Goal: Task Accomplishment & Management: Complete application form

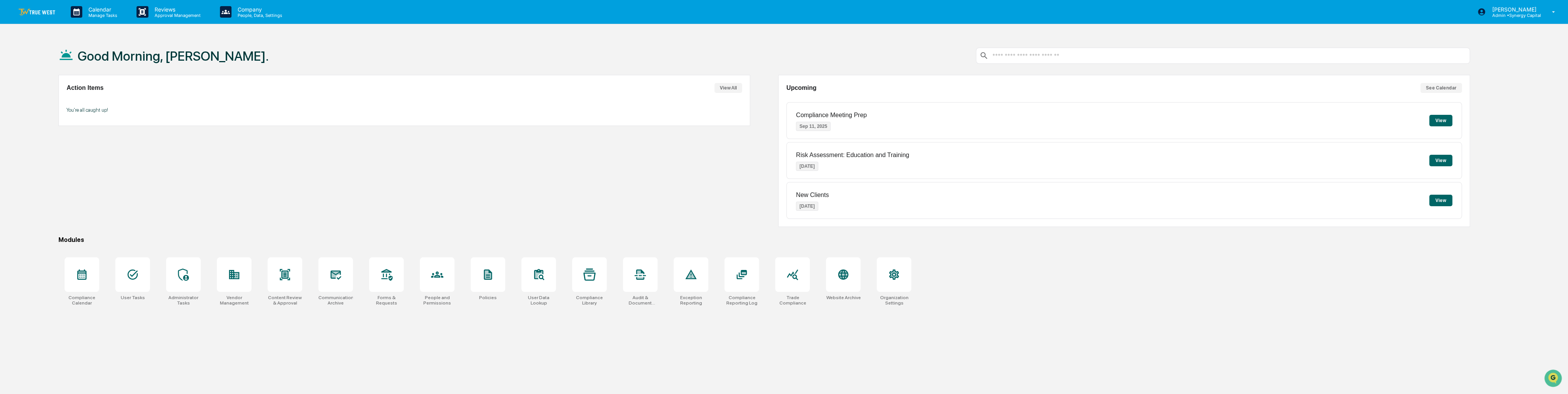
drag, startPoint x: 549, startPoint y: 241, endPoint x: 493, endPoint y: 231, distance: 56.9
click at [493, 231] on div "Good Morning, [PERSON_NAME]. Action Items View All You're all caught up! Upcomi…" at bounding box center [764, 233] width 1434 height 394
click at [252, 271] on div "Vendor Management" at bounding box center [234, 281] width 47 height 58
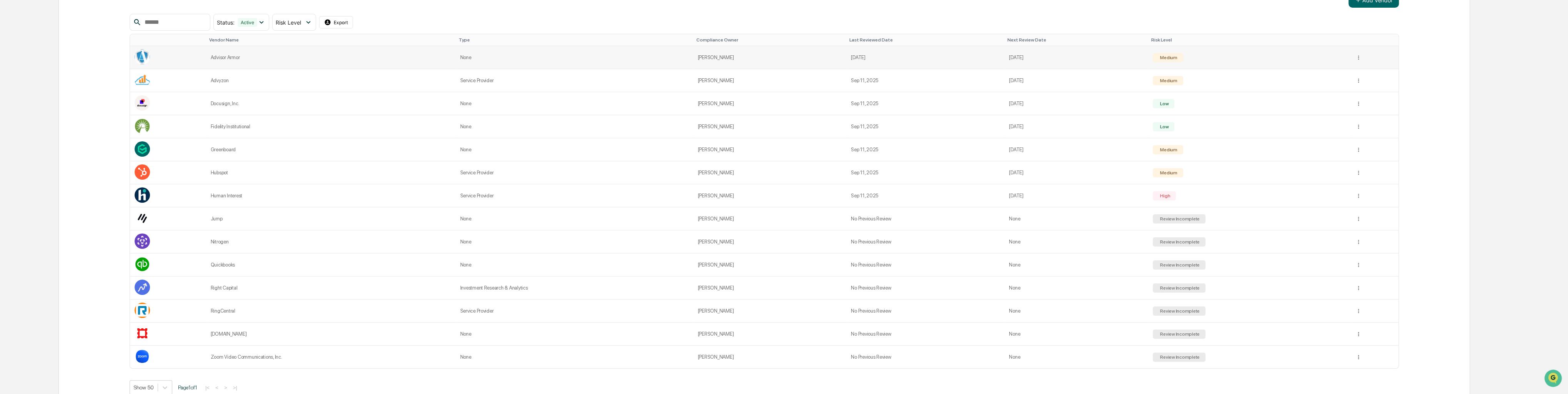
scroll to position [204, 0]
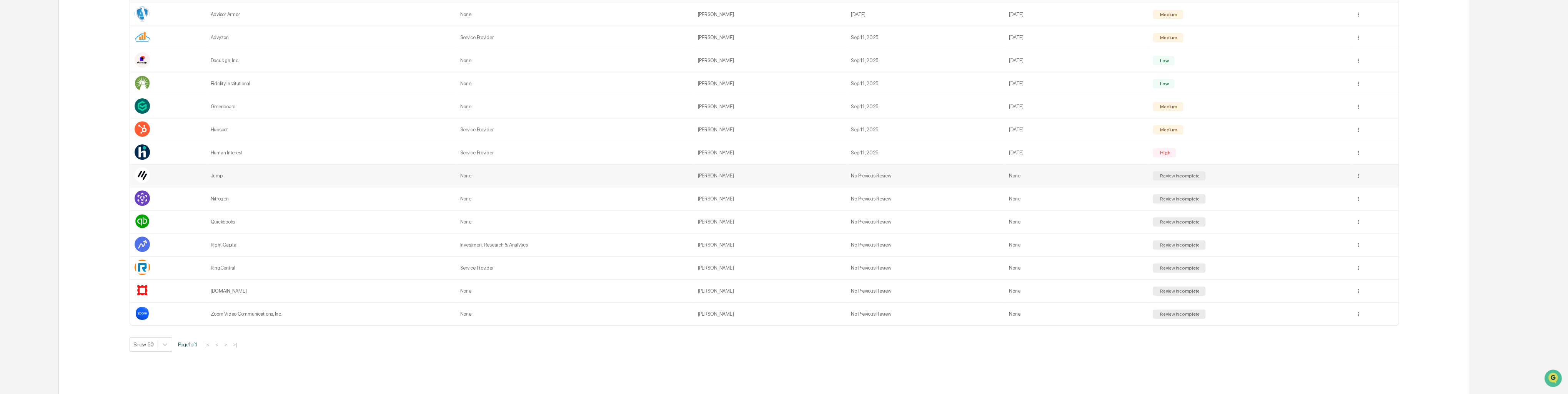
click at [650, 175] on td "None" at bounding box center [574, 176] width 237 height 23
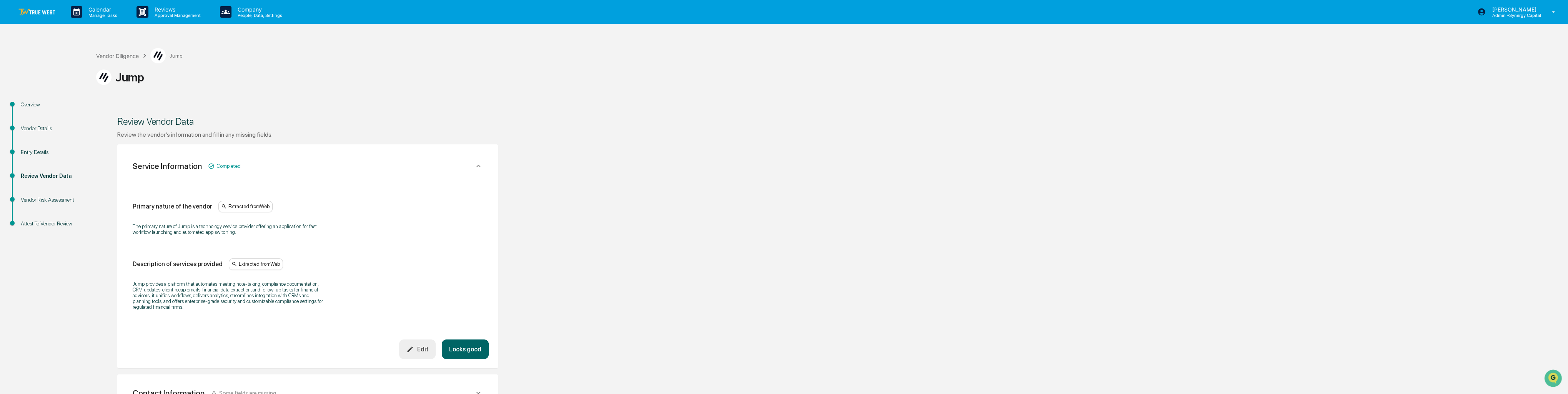
click at [37, 107] on div "Overview" at bounding box center [52, 104] width 63 height 8
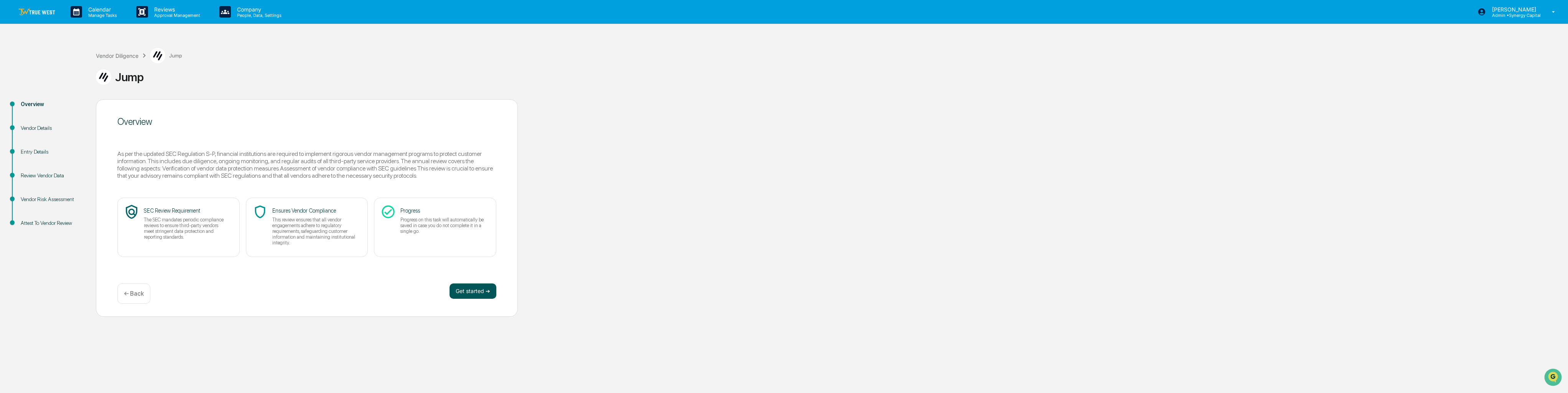
click at [474, 292] on button "Get started ➔" at bounding box center [473, 291] width 47 height 16
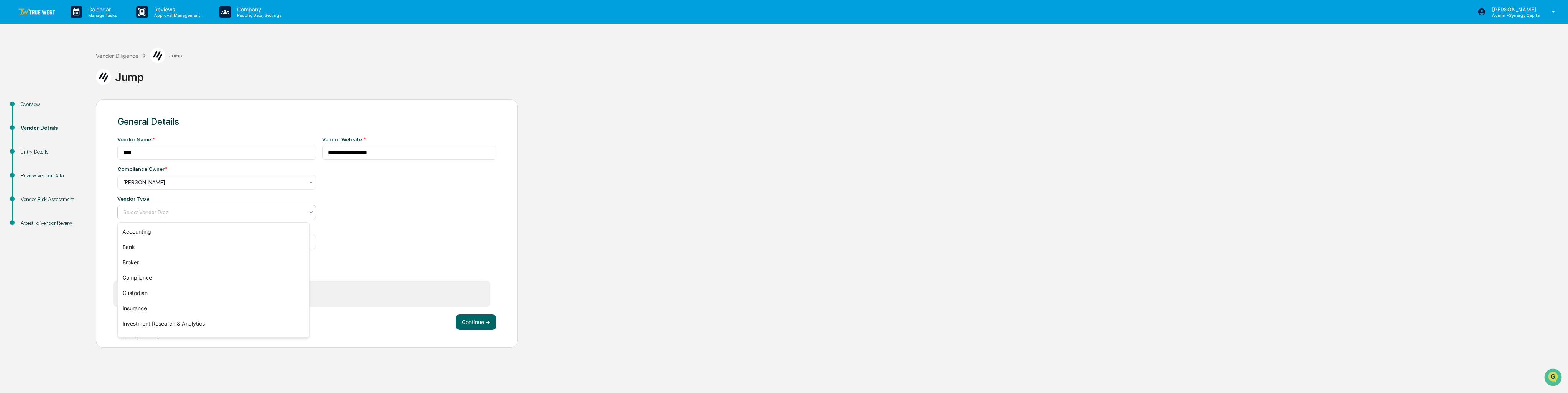
click at [308, 214] on icon at bounding box center [310, 212] width 6 height 6
click at [260, 89] on div "Vendor Diligence Jump Jump" at bounding box center [829, 67] width 1468 height 63
click at [273, 209] on div "Select Vendor Type" at bounding box center [213, 212] width 189 height 11
click at [209, 300] on div "Service Provider" at bounding box center [213, 298] width 191 height 16
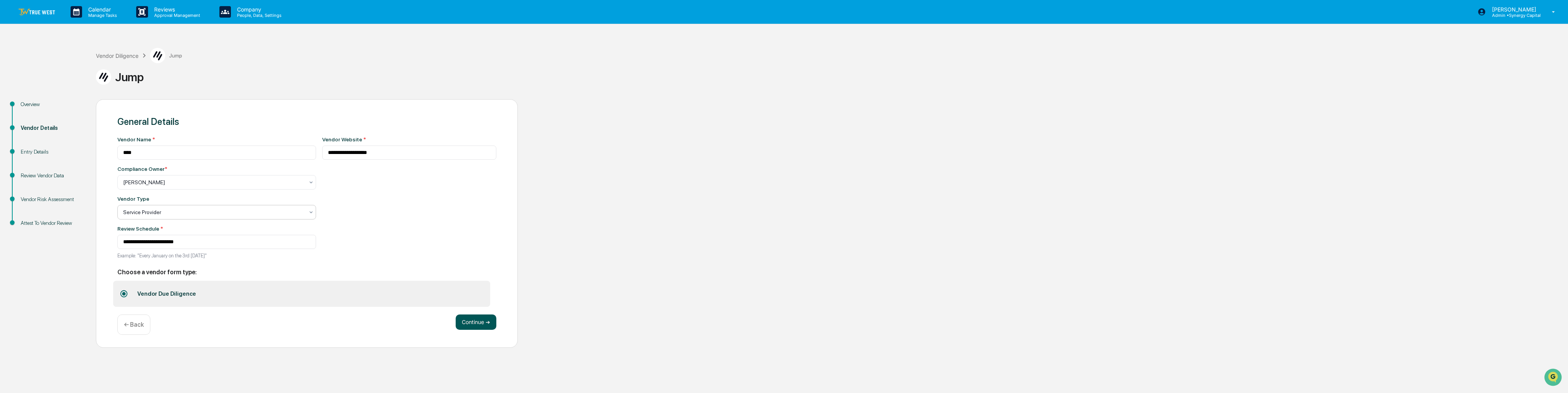
click at [484, 327] on button "Continue ➔" at bounding box center [476, 322] width 40 height 16
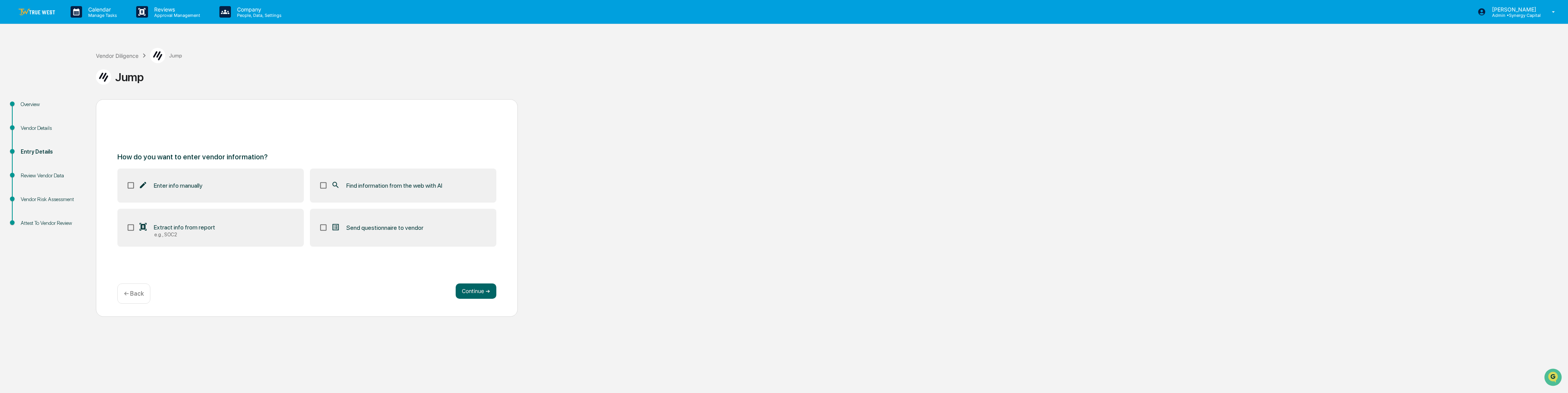
click at [418, 198] on label "Find information from the web with AI" at bounding box center [403, 186] width 186 height 34
click at [480, 289] on button "Continue ➔" at bounding box center [476, 291] width 40 height 16
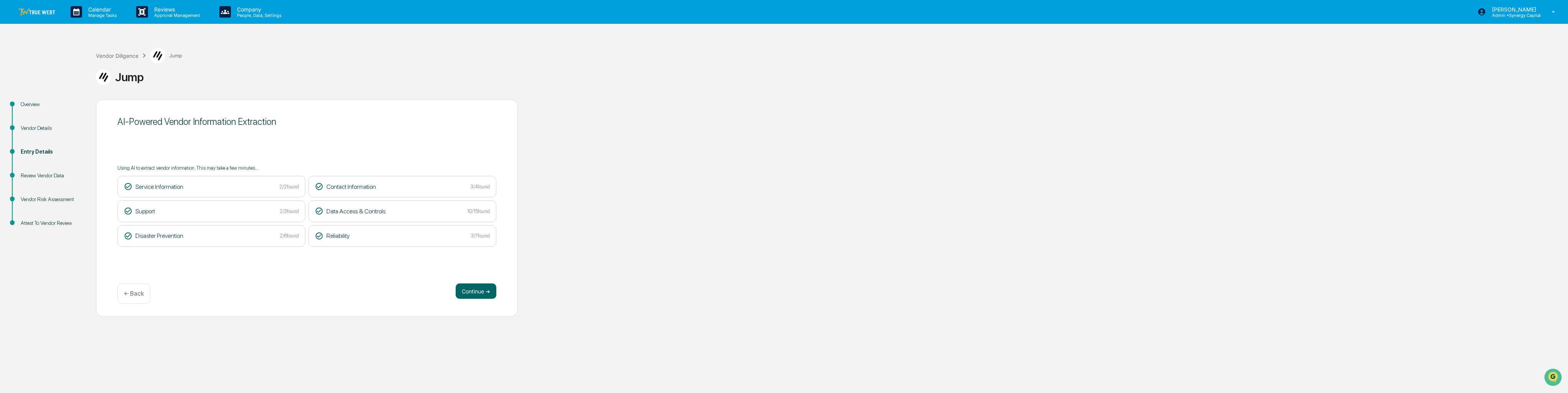
drag, startPoint x: 460, startPoint y: 289, endPoint x: 460, endPoint y: 278, distance: 11.0
click at [460, 278] on div "AI-Powered Vendor Information Extraction Using AI to extract vendor information…" at bounding box center [306, 207] width 422 height 217
click at [476, 292] on button "Continue ➔" at bounding box center [476, 291] width 40 height 16
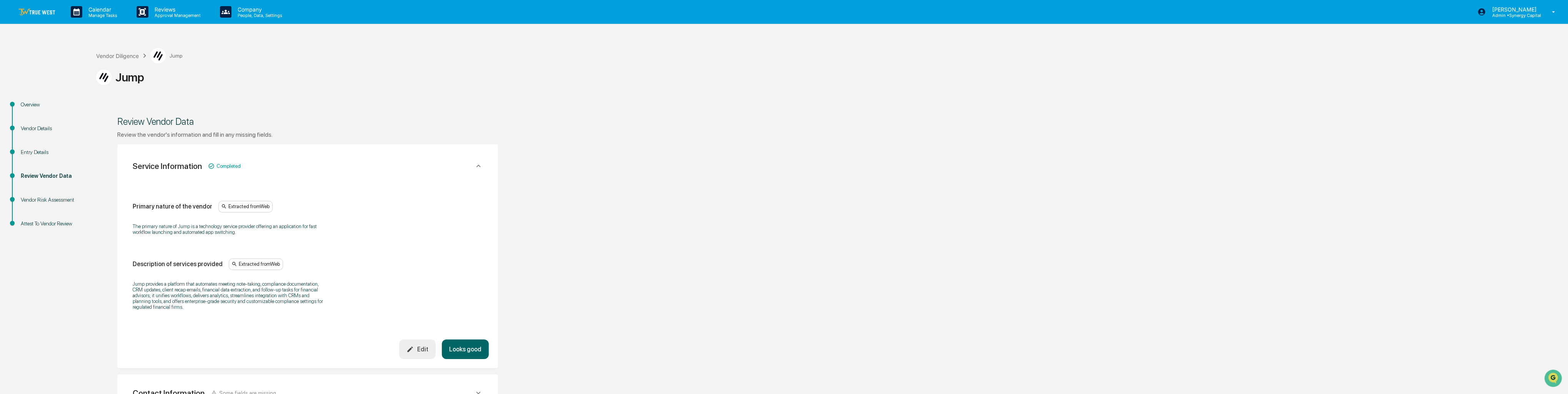
click at [463, 354] on button "Looks good" at bounding box center [466, 349] width 47 height 20
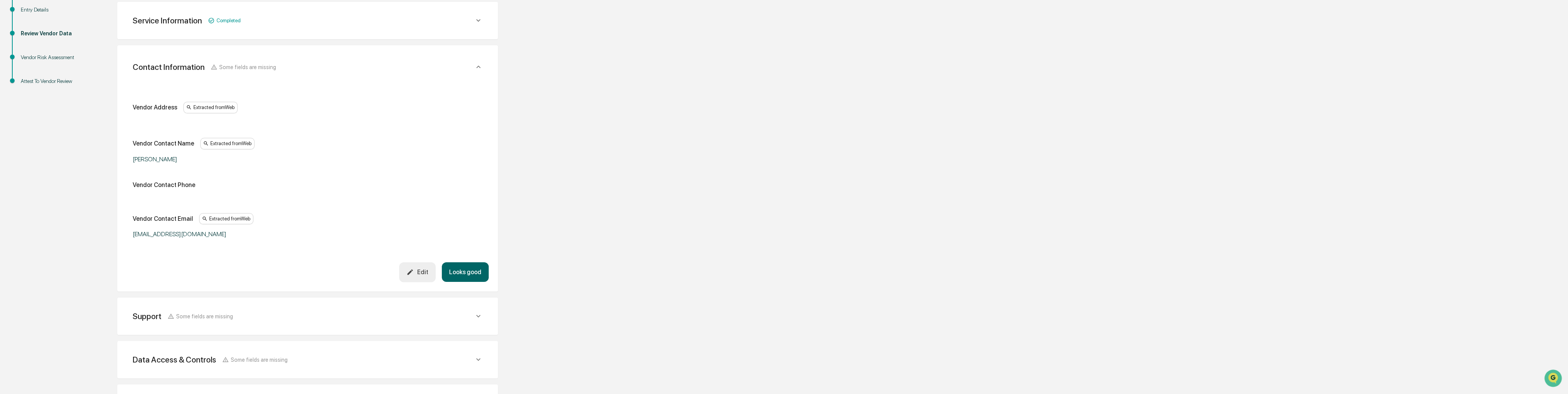
scroll to position [144, 0]
drag, startPoint x: 433, startPoint y: 185, endPoint x: 367, endPoint y: 196, distance: 66.9
click at [367, 196] on div "Vendor Address Extracted from Web Vendor Contact Name Extracted from Web Dan Wi…" at bounding box center [308, 168] width 350 height 136
click at [409, 270] on icon "button" at bounding box center [410, 270] width 7 height 7
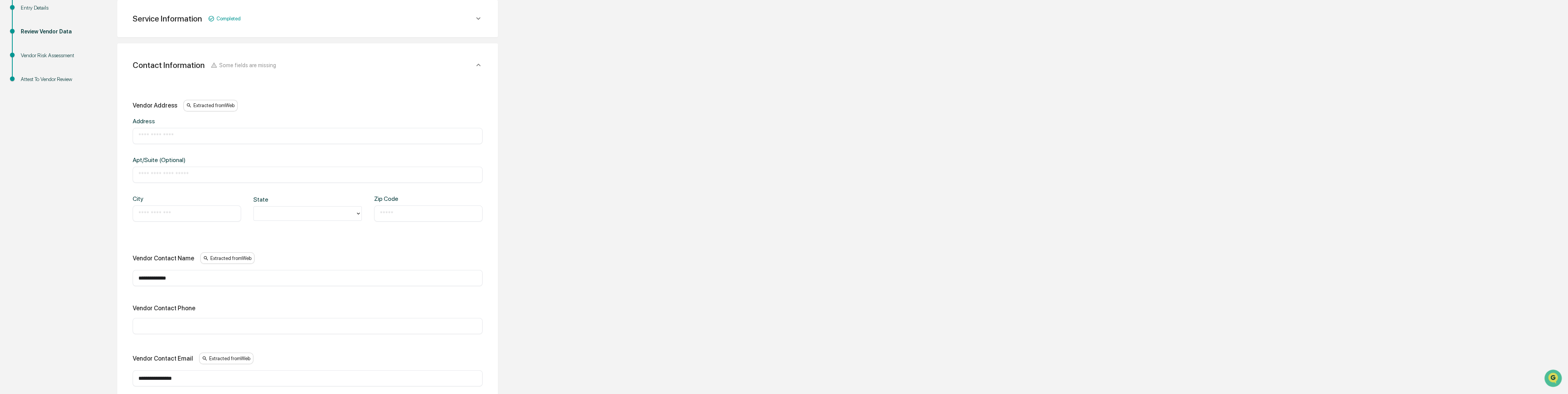
click at [223, 137] on input "text" at bounding box center [308, 136] width 338 height 8
paste input "**********"
type input "**********"
click at [159, 210] on input "text" at bounding box center [187, 213] width 97 height 8
type input "**********"
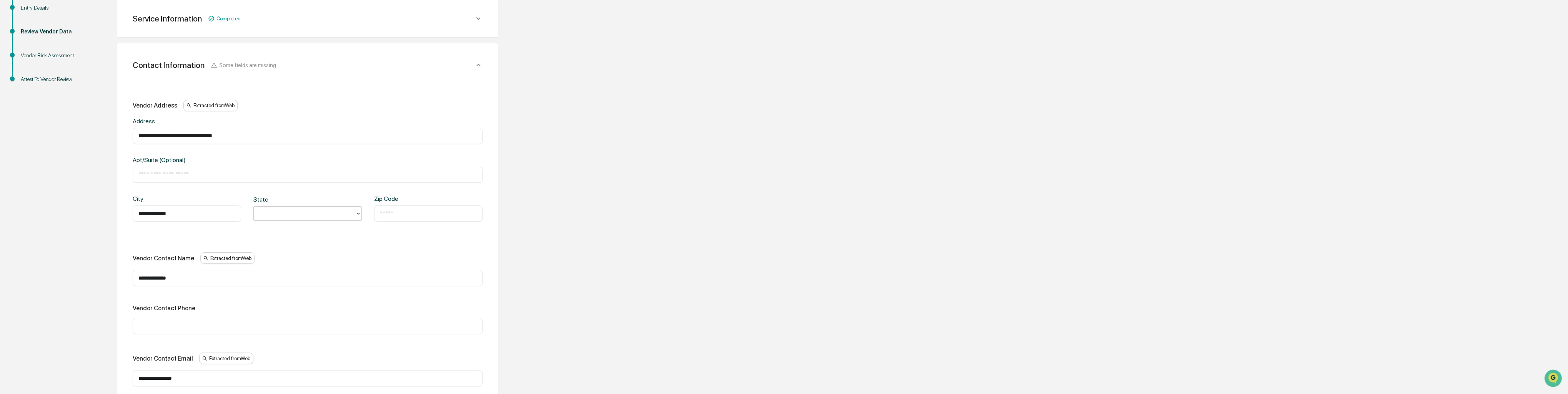
type input "*"
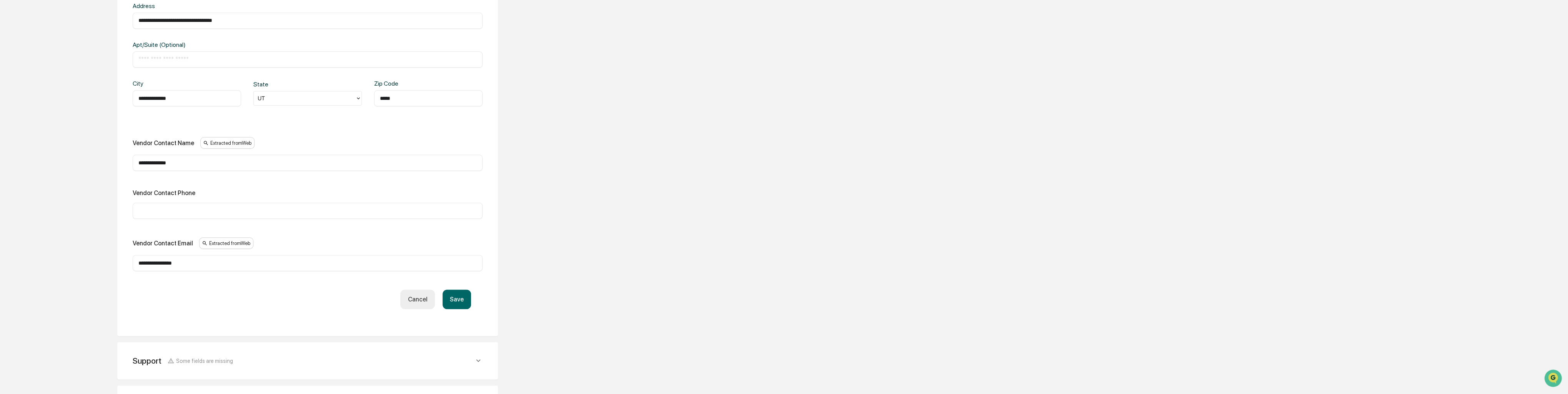
type input "*****"
click at [220, 212] on input "text" at bounding box center [308, 211] width 338 height 8
paste input "**********"
type input "**********"
click at [456, 301] on button "Save" at bounding box center [457, 300] width 28 height 20
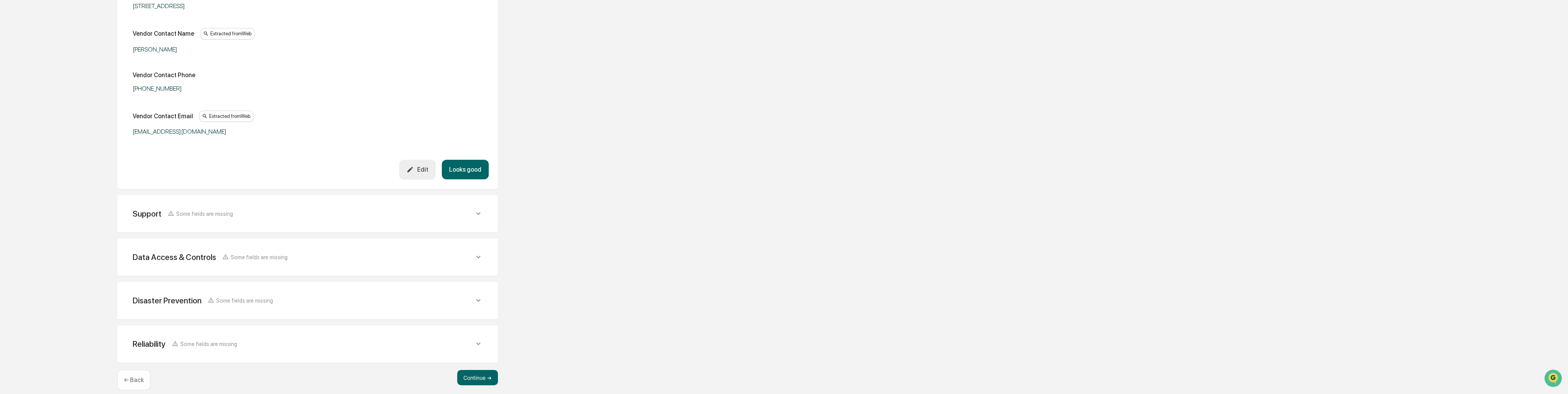
click at [466, 179] on button "Looks good" at bounding box center [466, 170] width 47 height 20
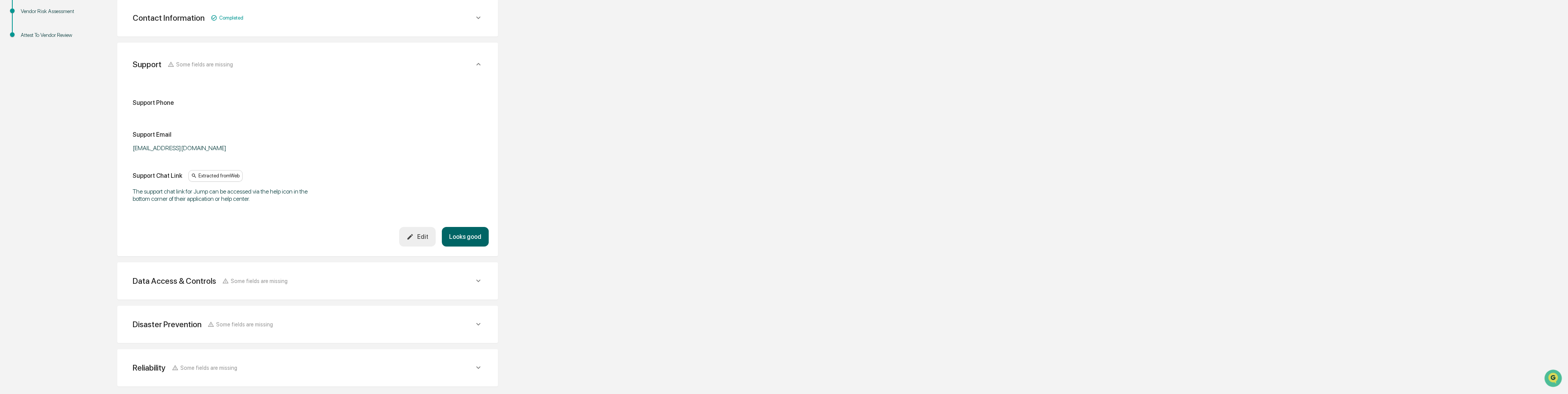
scroll to position [187, 0]
click at [428, 233] on button "Edit" at bounding box center [417, 238] width 36 height 20
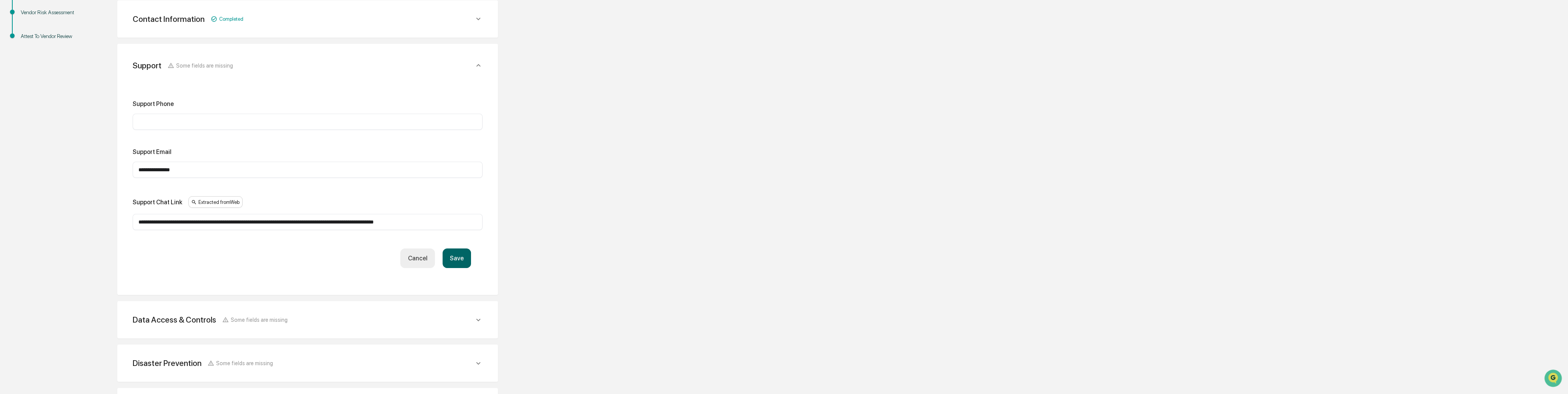
click at [227, 128] on div "​" at bounding box center [308, 121] width 350 height 16
click at [227, 126] on div "​" at bounding box center [308, 121] width 350 height 16
click at [226, 122] on input "text" at bounding box center [308, 121] width 338 height 8
paste input "**********"
type input "**********"
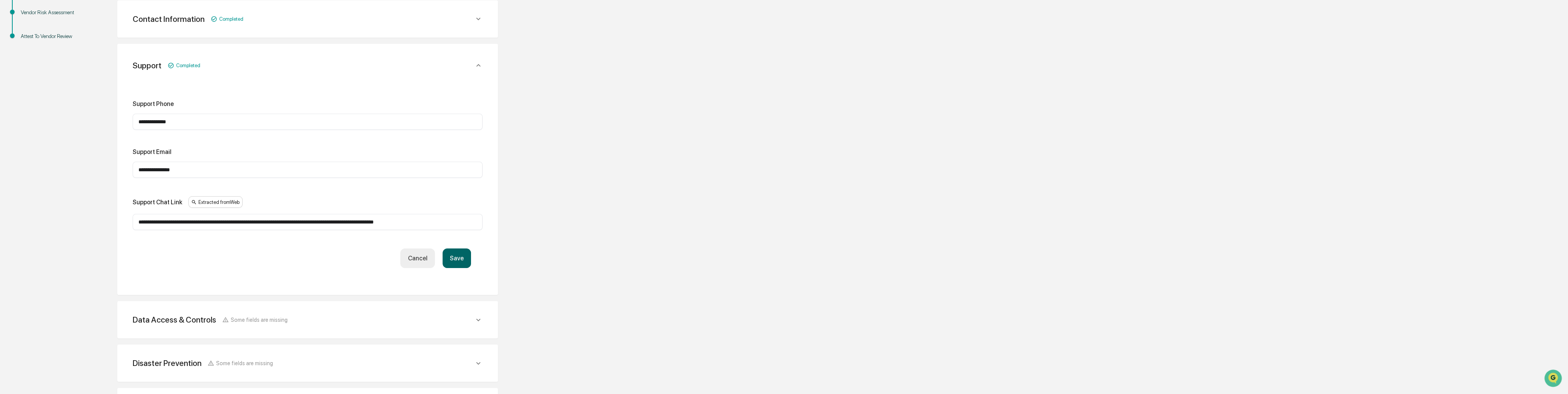
click at [462, 263] on button "Save" at bounding box center [457, 258] width 28 height 20
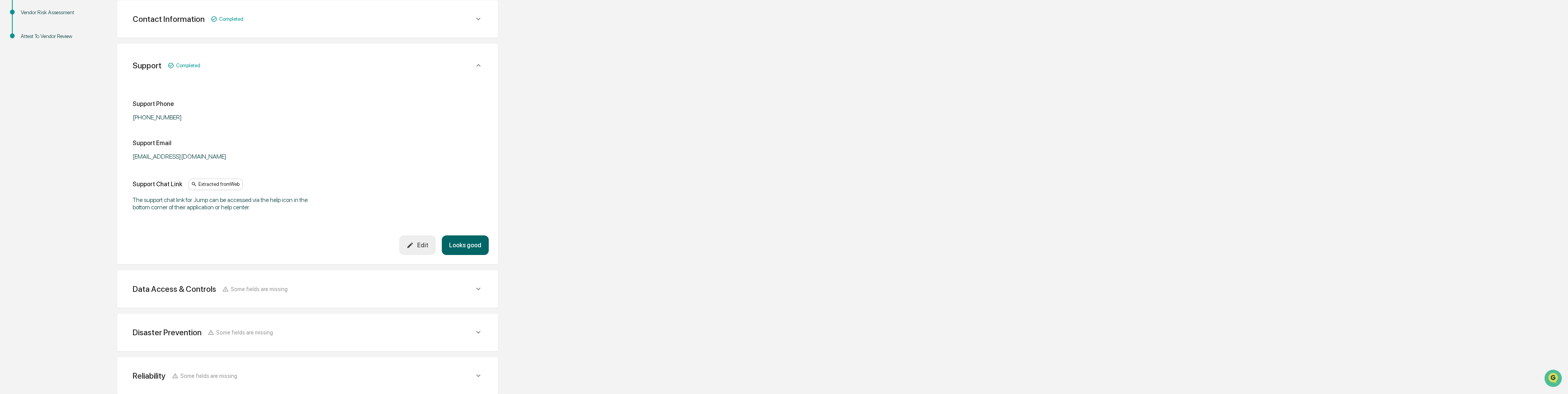
click at [456, 257] on div "Support Completed Support Phone (312) 205-8900 Support Email help@jumpapp.com S…" at bounding box center [308, 154] width 381 height 221
click at [458, 251] on button "Looks good" at bounding box center [466, 246] width 47 height 20
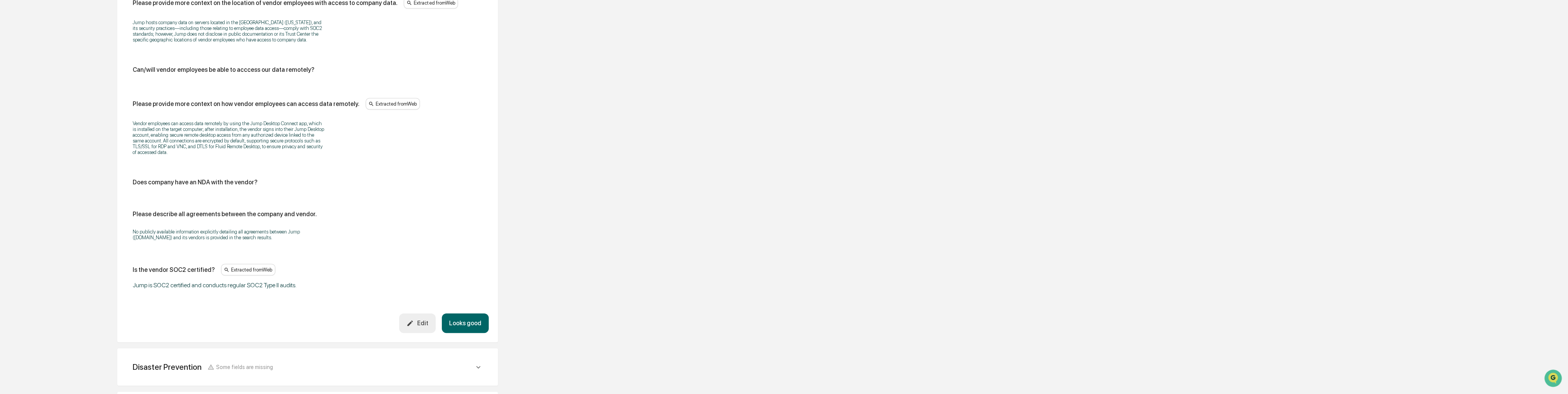
scroll to position [842, 0]
click at [466, 319] on button "Looks good" at bounding box center [466, 323] width 47 height 20
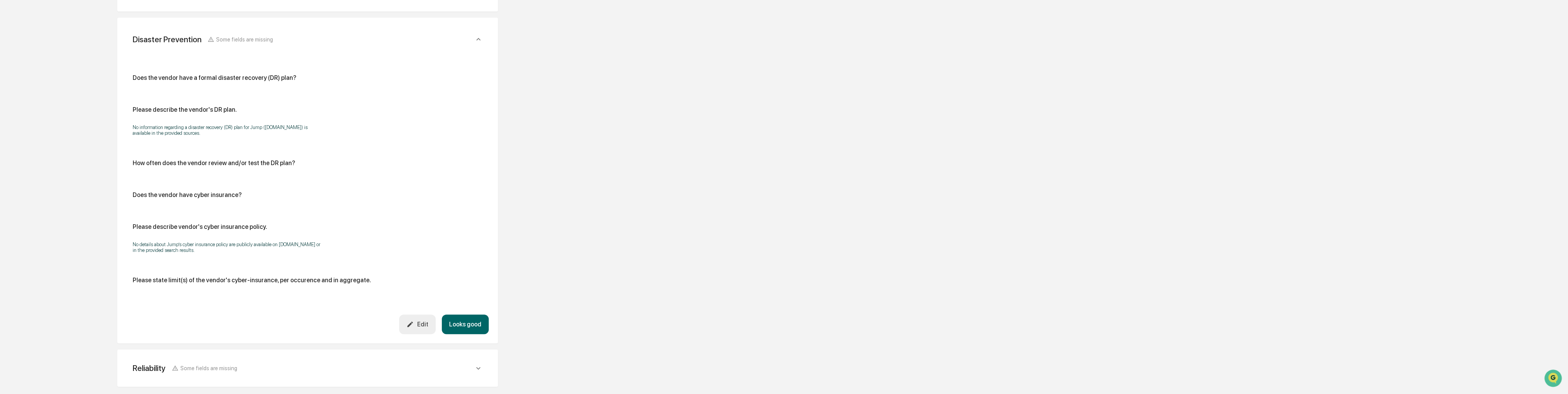
scroll to position [274, 0]
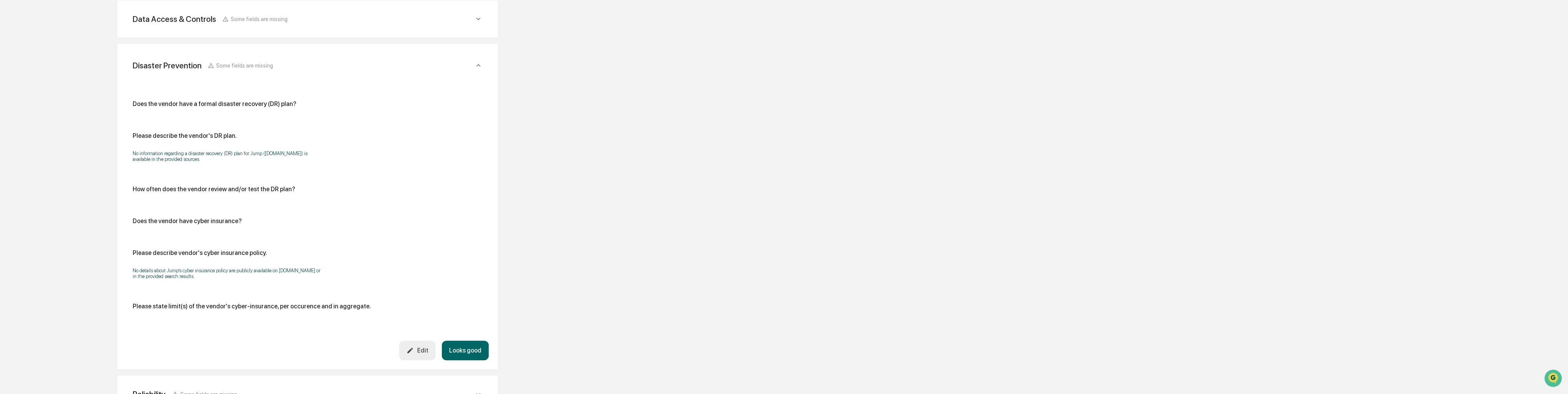
click at [459, 354] on button "Looks good" at bounding box center [466, 351] width 47 height 20
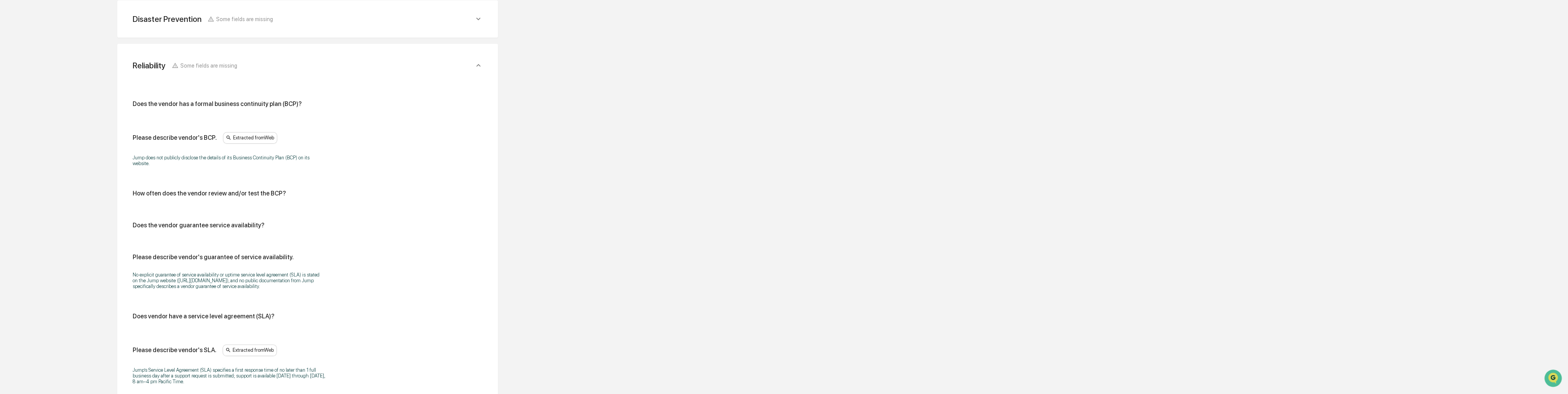
scroll to position [202, 0]
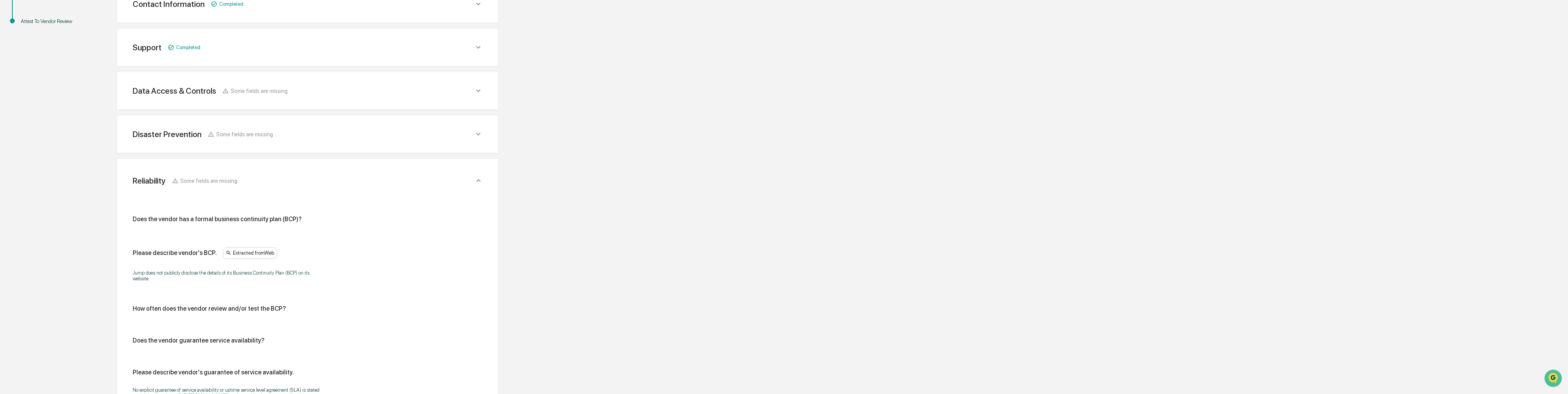
click at [472, 138] on div "Disaster Prevention Some fields are missing" at bounding box center [304, 134] width 341 height 10
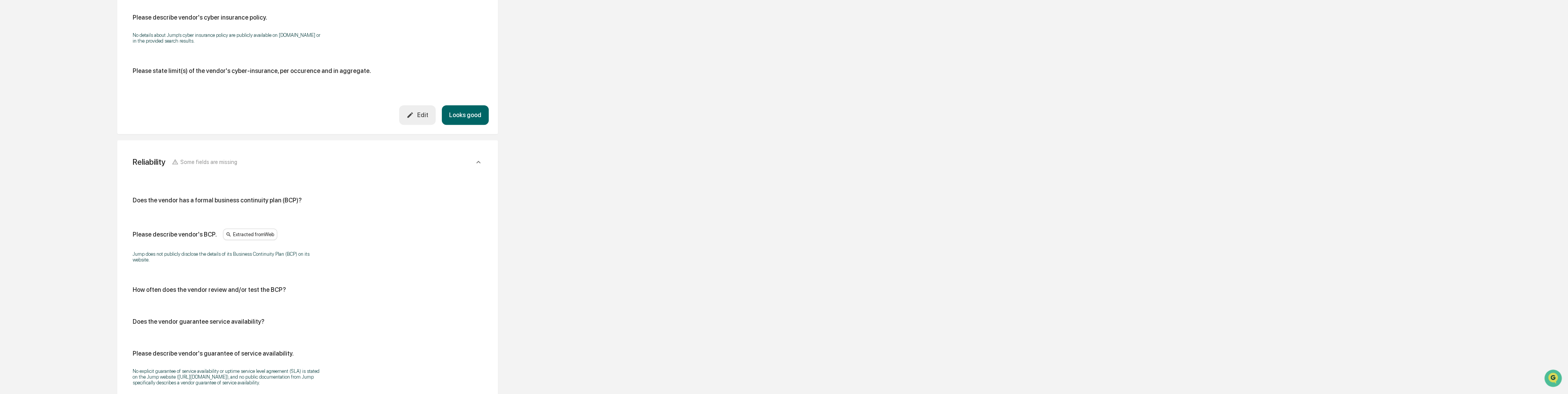
click at [454, 122] on button "Looks good" at bounding box center [466, 115] width 47 height 20
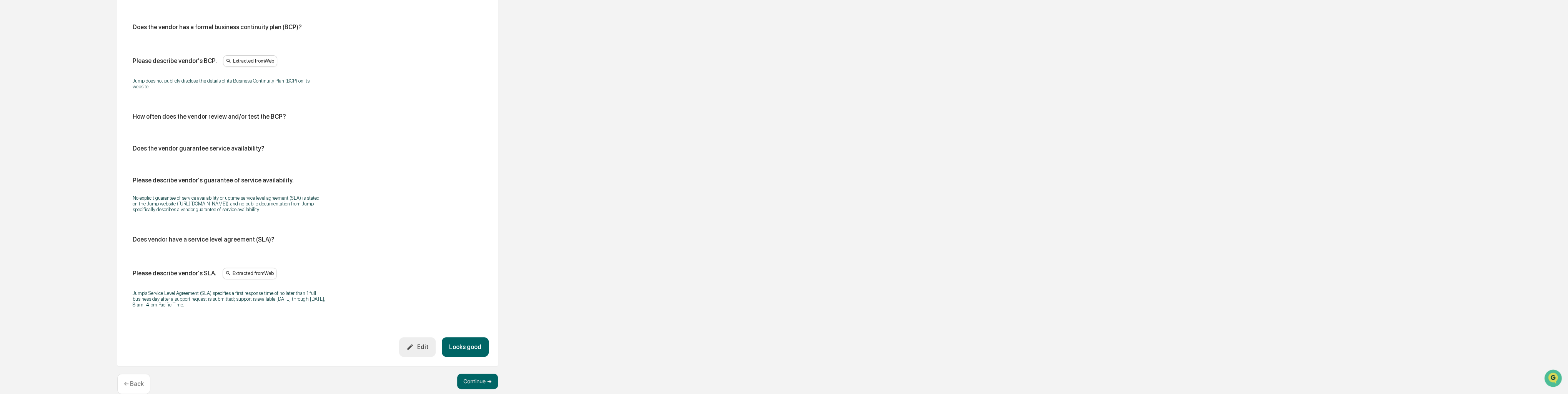
scroll to position [401, 0]
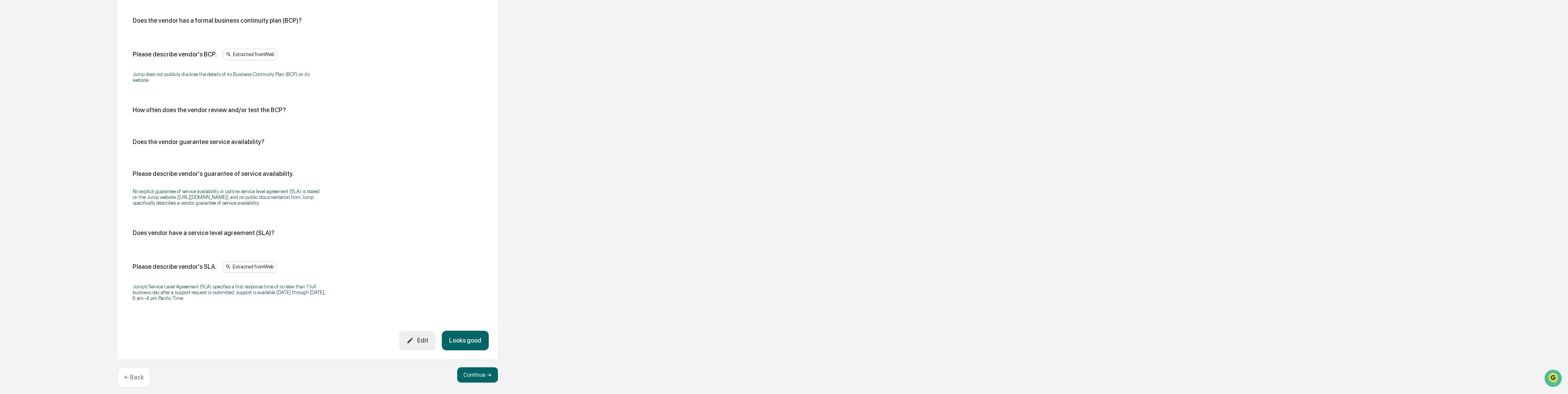
click at [473, 335] on button "Looks good" at bounding box center [466, 341] width 47 height 20
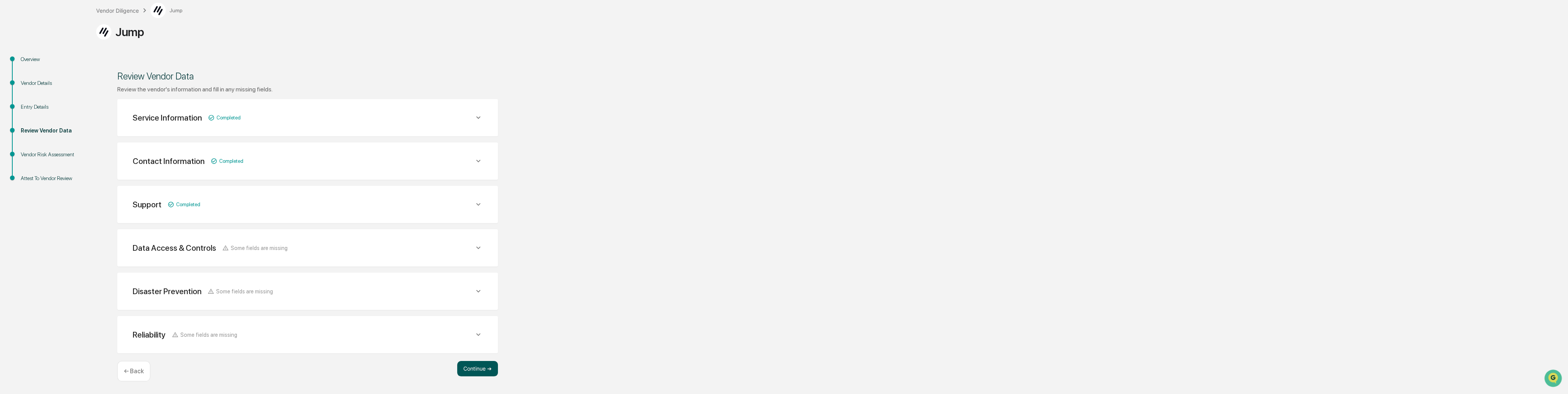
scroll to position [45, 0]
click at [482, 368] on button "Continue ➔" at bounding box center [477, 370] width 41 height 16
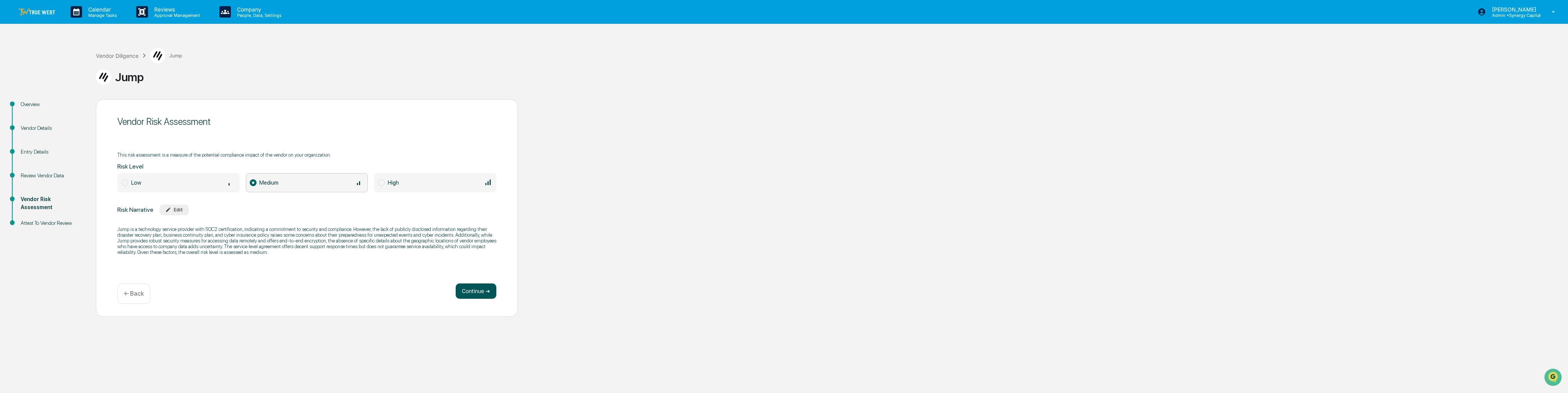
click at [471, 287] on button "Continue ➔" at bounding box center [476, 291] width 40 height 16
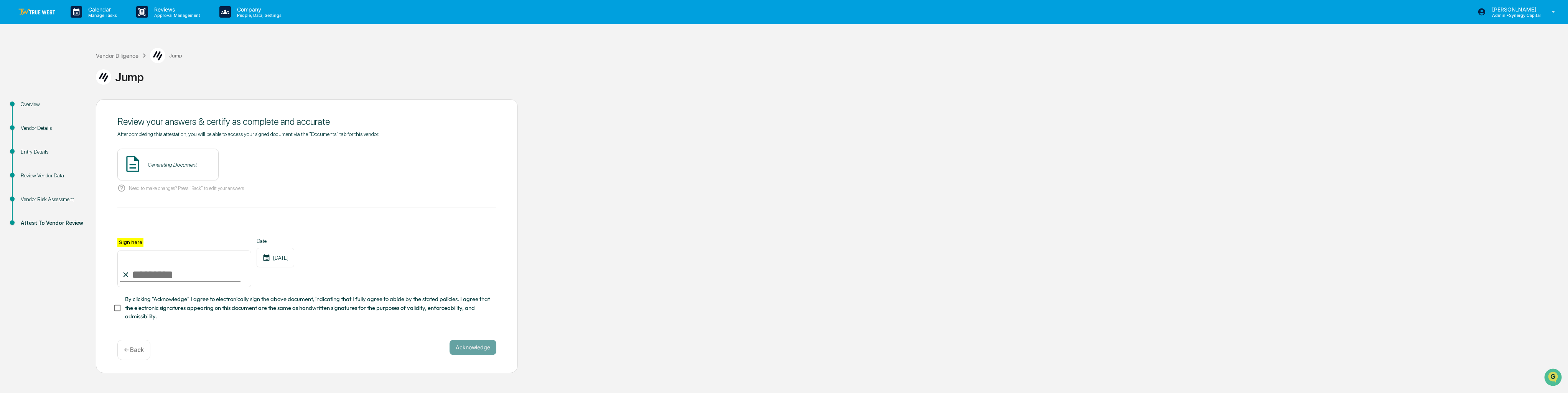
click at [203, 280] on input "Sign here" at bounding box center [184, 269] width 134 height 37
type input "**********"
click at [191, 307] on span "By clicking "Acknowledge" I agree to electronically sign the above document, in…" at bounding box center [307, 308] width 365 height 25
click at [245, 166] on button "View" at bounding box center [255, 164] width 20 height 12
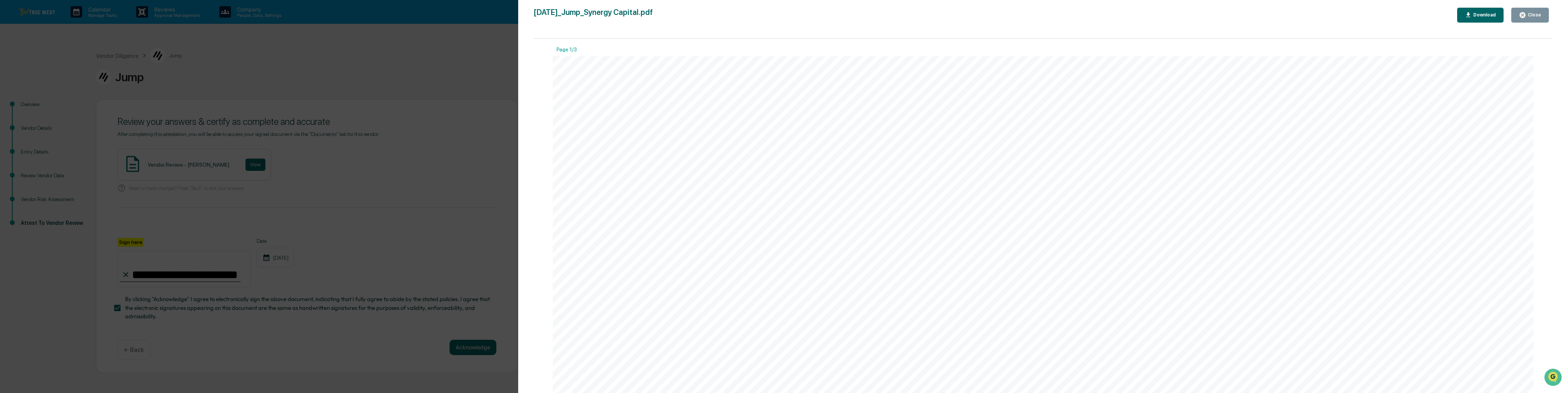
click at [1525, 15] on icon "button" at bounding box center [1522, 15] width 6 height 6
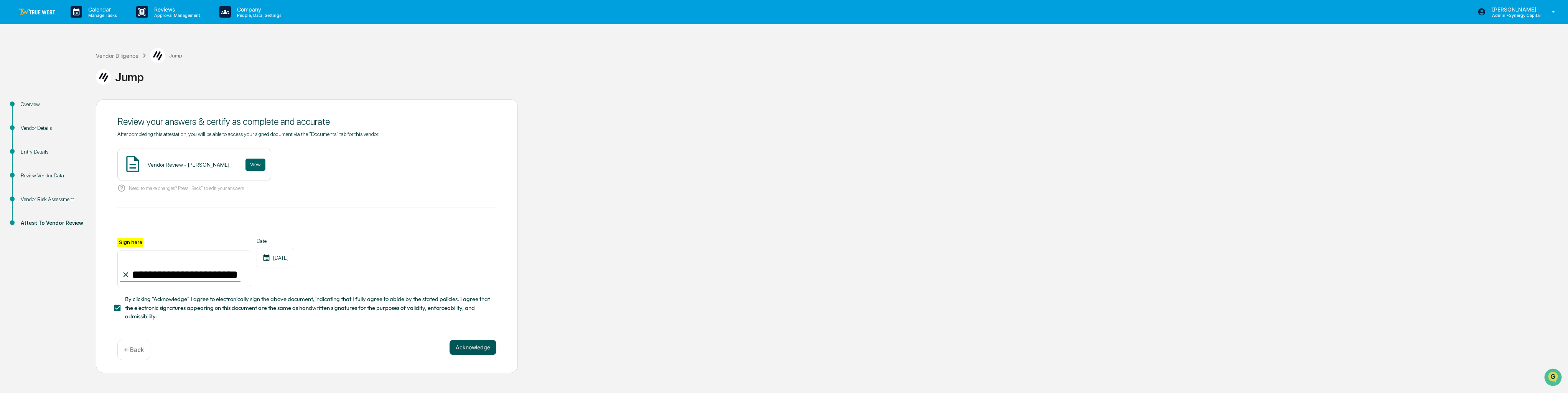
click at [461, 352] on button "Acknowledge" at bounding box center [473, 348] width 47 height 16
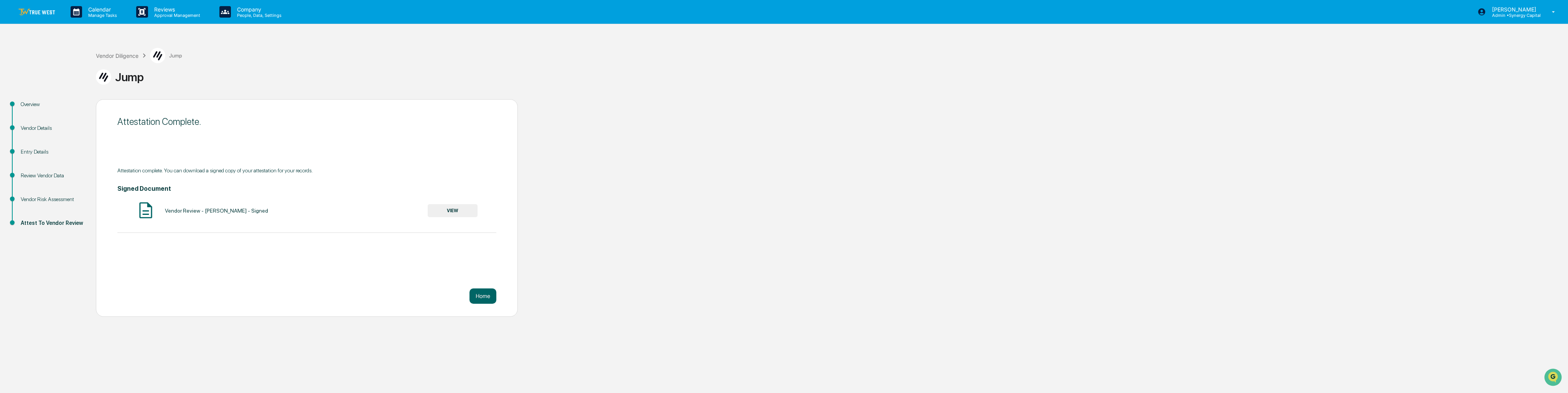
click at [32, 16] on link at bounding box center [41, 12] width 46 height 24
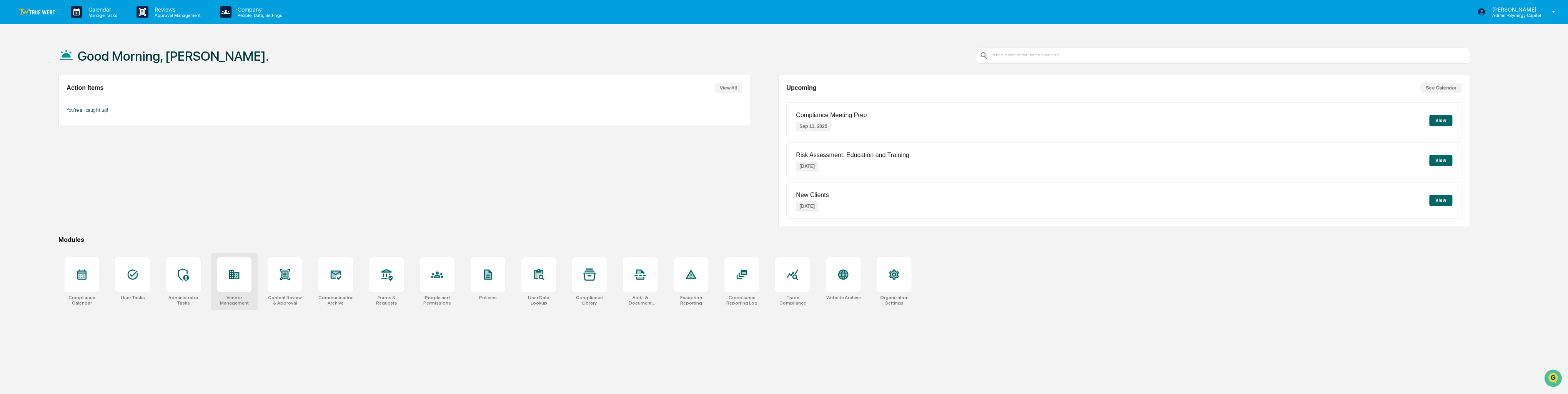
click at [227, 279] on div at bounding box center [234, 274] width 35 height 35
